Goal: Navigation & Orientation: Find specific page/section

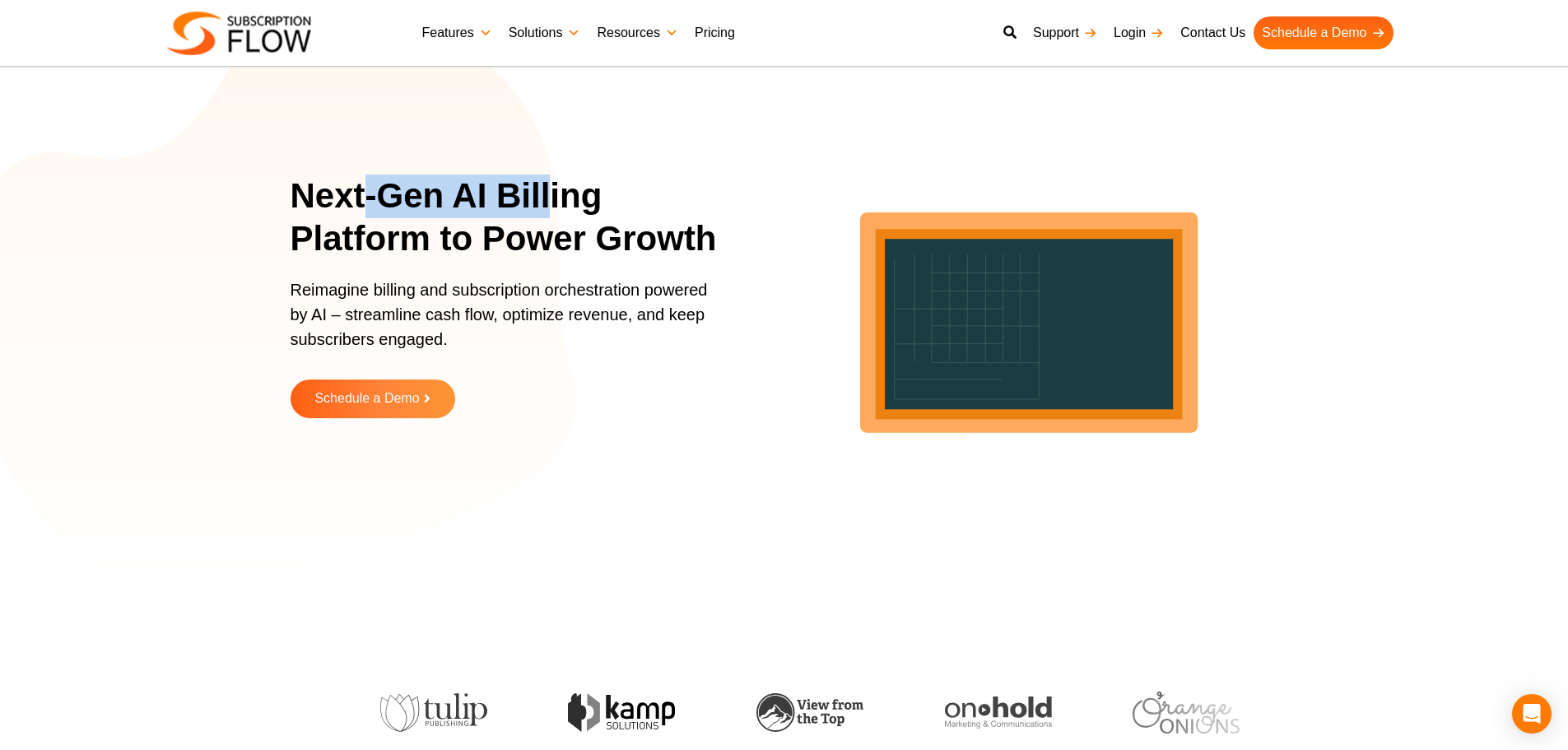
drag, startPoint x: 367, startPoint y: 194, endPoint x: 550, endPoint y: 194, distance: 183.0
click at [550, 194] on h1 "Next-Gen AI Billing Platform to Power Growth" at bounding box center [514, 217] width 448 height 86
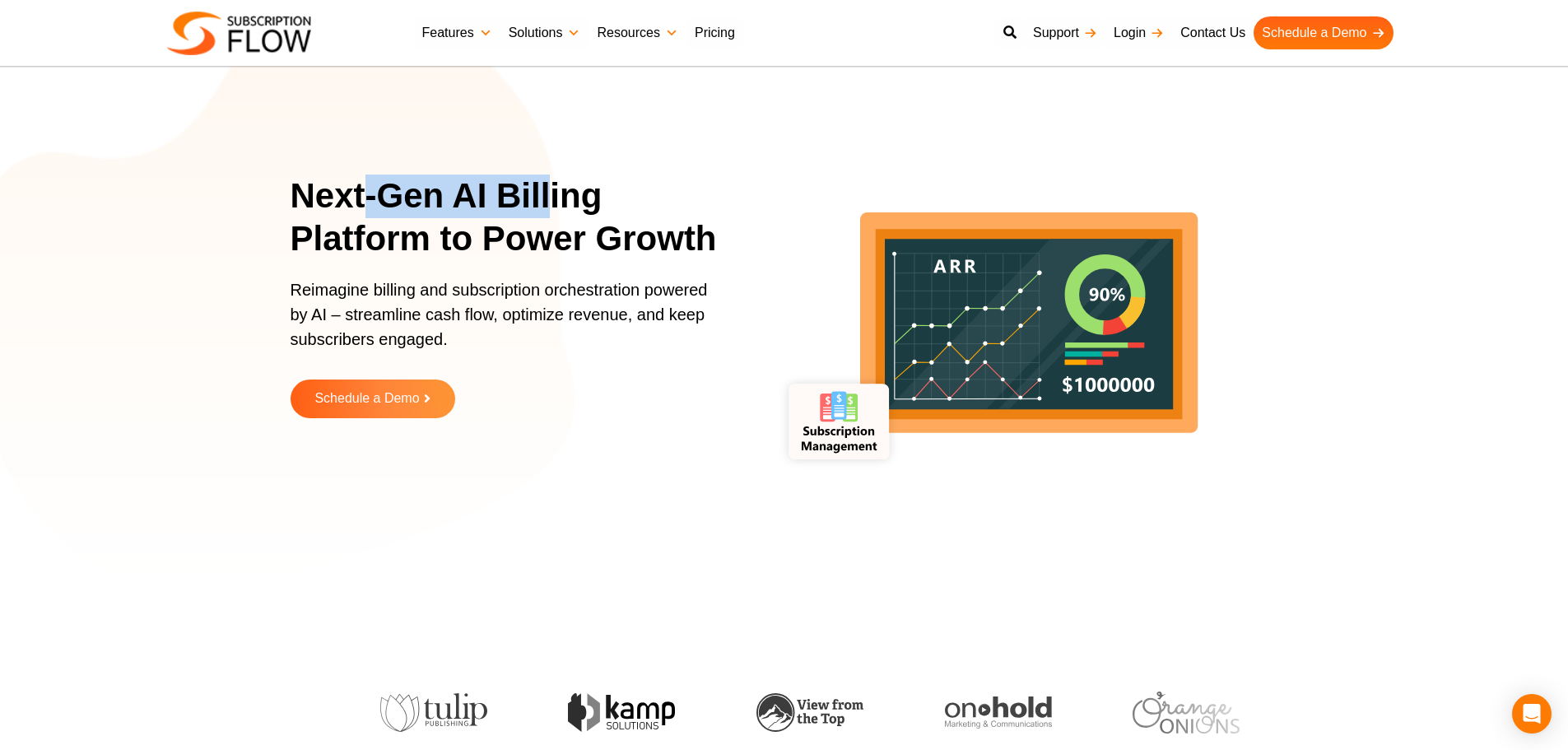
click at [638, 31] on link "Resources" at bounding box center [637, 33] width 97 height 33
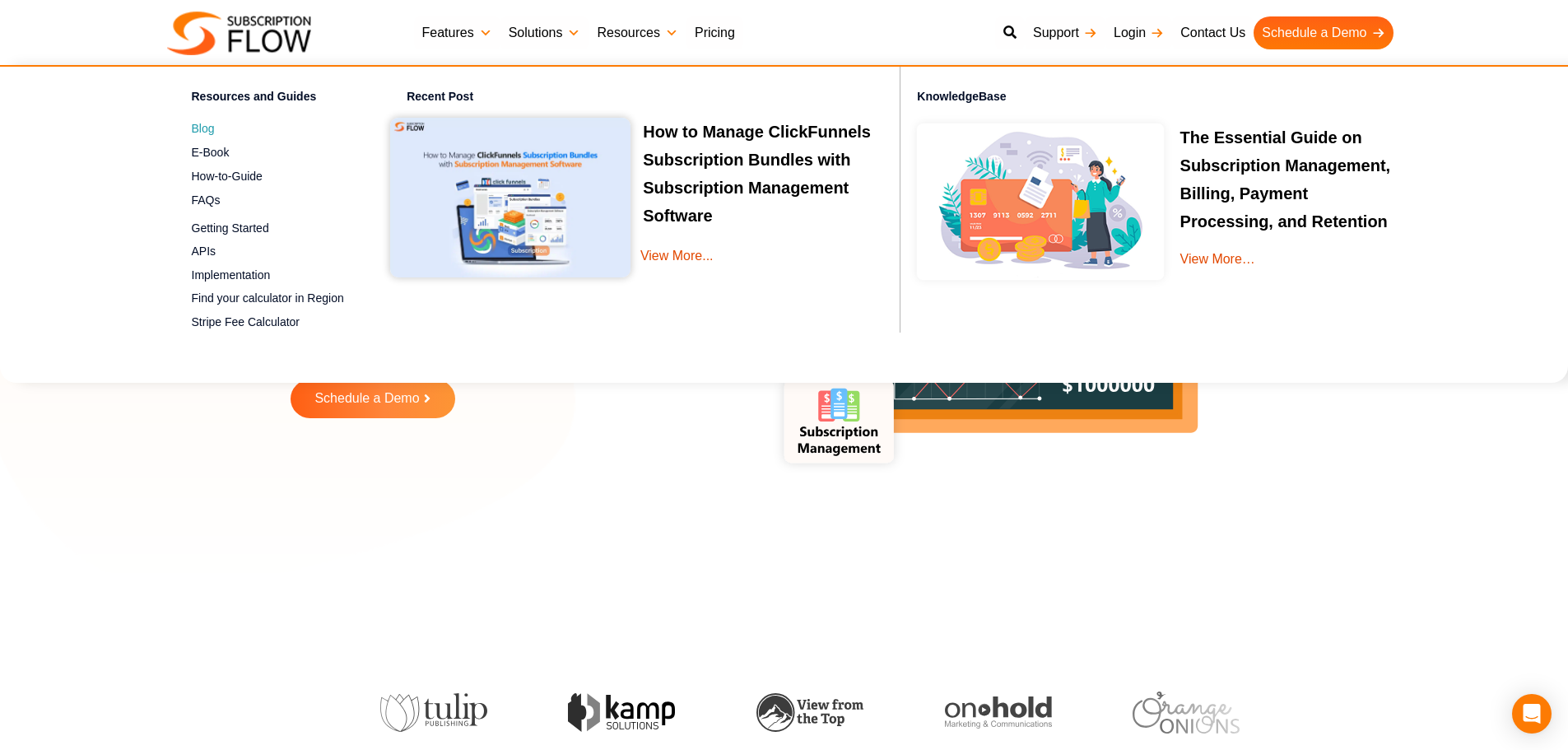
click at [195, 125] on span "Blog" at bounding box center [204, 128] width 23 height 18
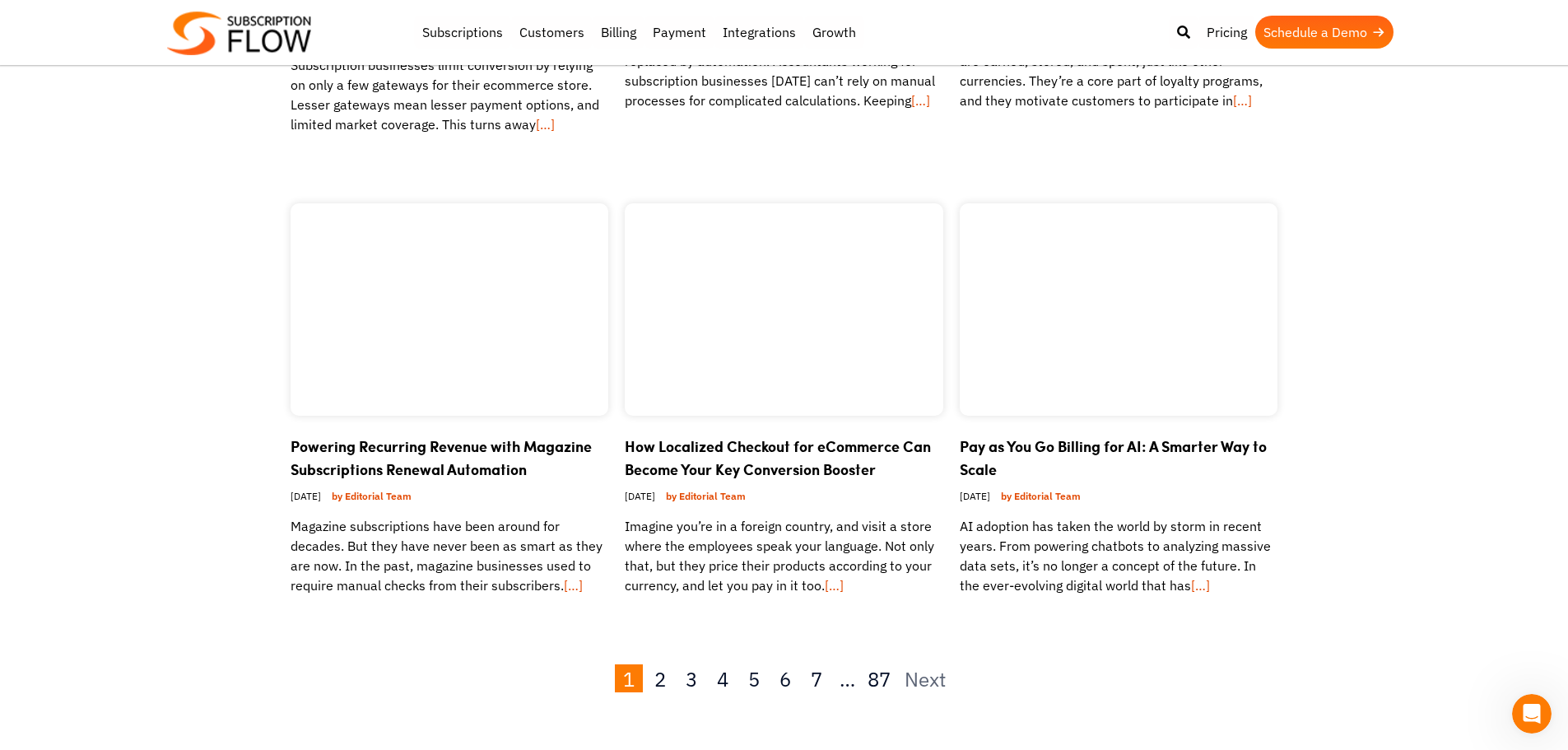
scroll to position [2882, 0]
